Goal: Complete application form

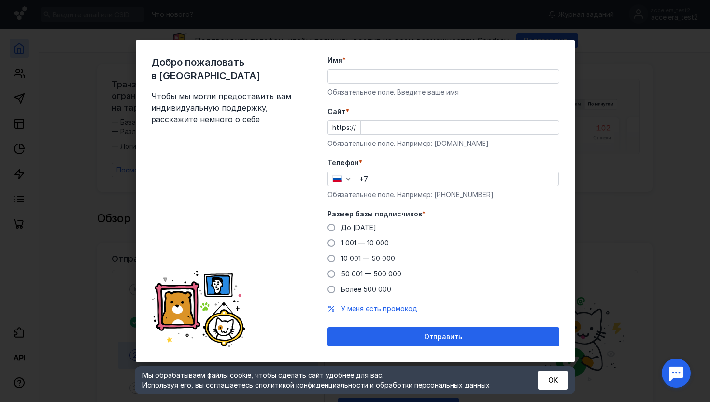
click at [338, 75] on input "Имя *" at bounding box center [443, 77] width 231 height 14
type input "Ф"
type input "Accelera"
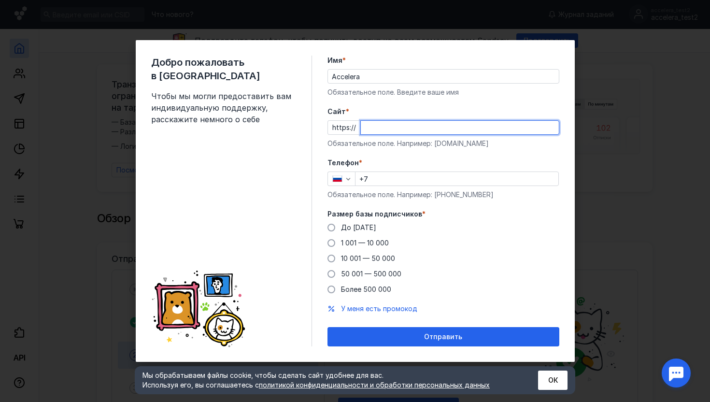
click at [405, 132] on input "Cайт *" at bounding box center [460, 128] width 198 height 14
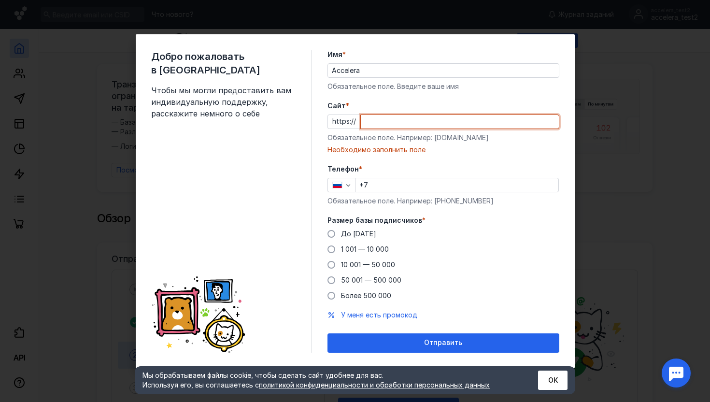
paste input "[DOMAIN_NAME][URL]"
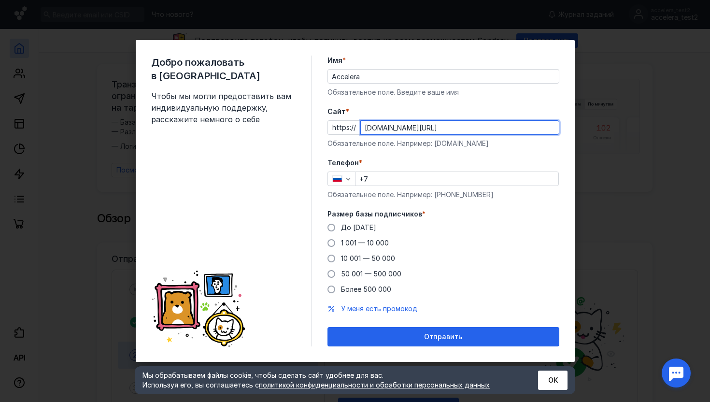
type input "[DOMAIN_NAME][URL]"
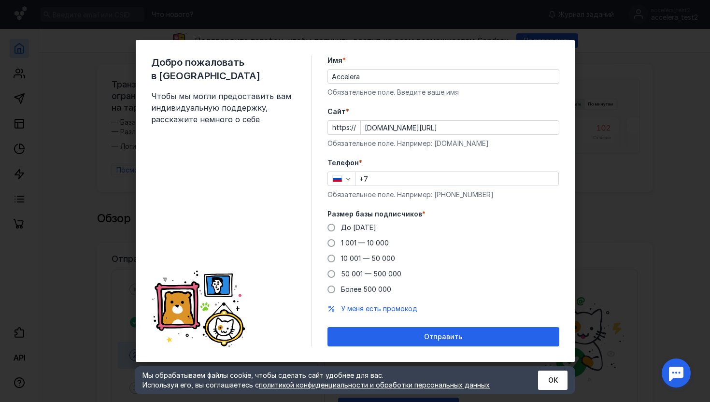
click at [560, 225] on div "Добро пожаловать в Sendsay Чтобы мы могли предоставить вам индивидуальную подде…" at bounding box center [355, 201] width 439 height 322
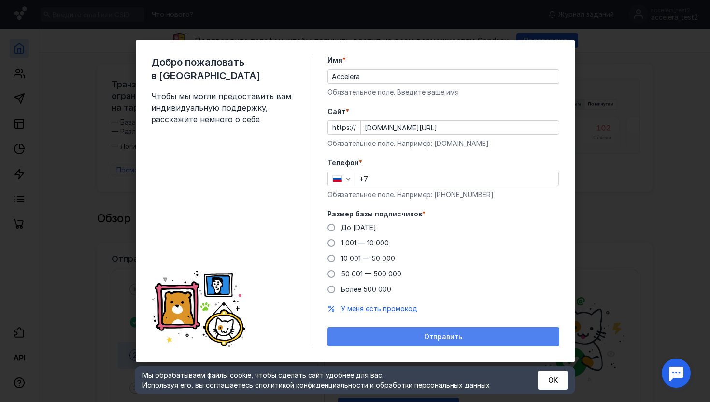
click at [446, 337] on span "Отправить" at bounding box center [443, 337] width 38 height 8
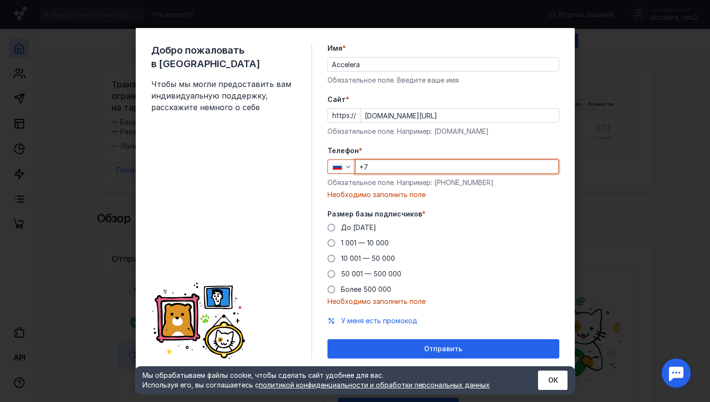
click at [407, 167] on input "+7" at bounding box center [457, 167] width 203 height 14
click at [645, 152] on div "Добро пожаловать в Sendsay Чтобы мы могли предоставить вам индивидуальную подде…" at bounding box center [355, 201] width 710 height 402
click at [642, 161] on div "Добро пожаловать в Sendsay Чтобы мы могли предоставить вам индивидуальную подде…" at bounding box center [355, 201] width 710 height 402
click at [549, 386] on button "ОК" at bounding box center [552, 379] width 29 height 19
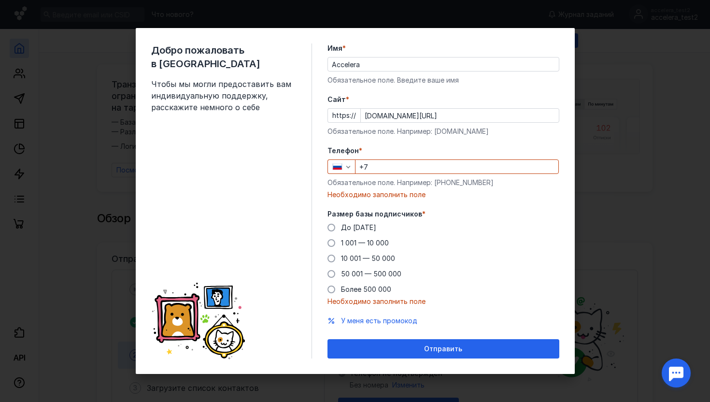
click at [663, 293] on div "Добро пожаловать в Sendsay Чтобы мы могли предоставить вам индивидуальную подде…" at bounding box center [355, 201] width 710 height 402
